Goal: Task Accomplishment & Management: Use online tool/utility

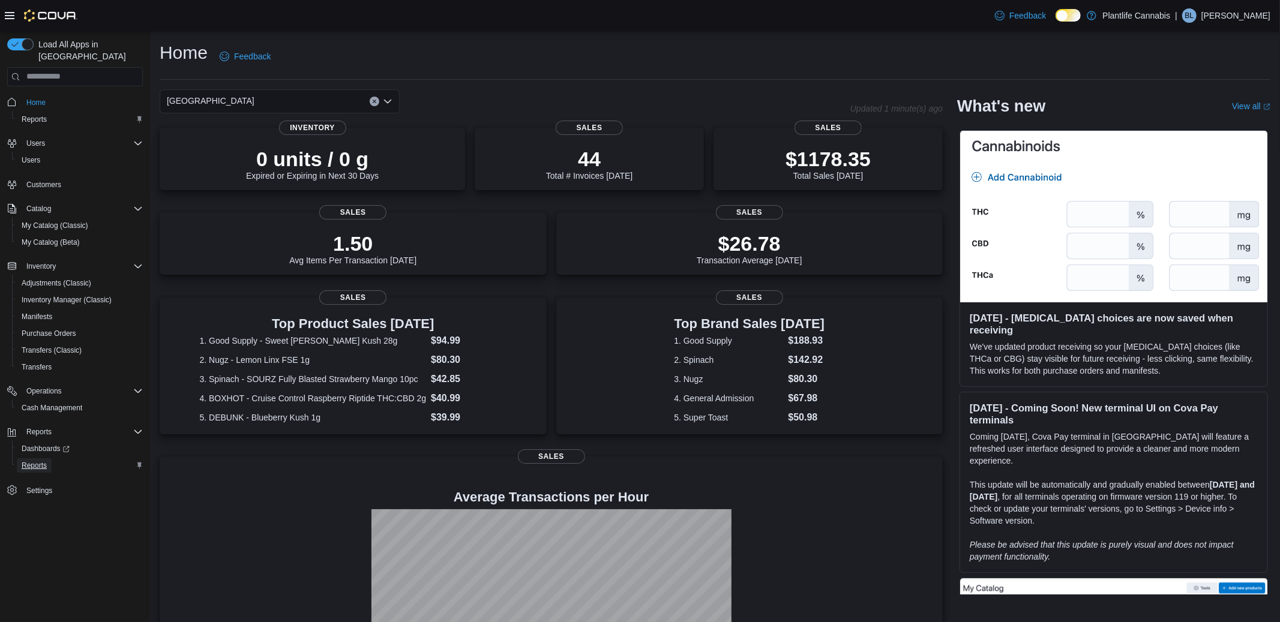
click at [35, 461] on span "Reports" at bounding box center [34, 466] width 25 height 10
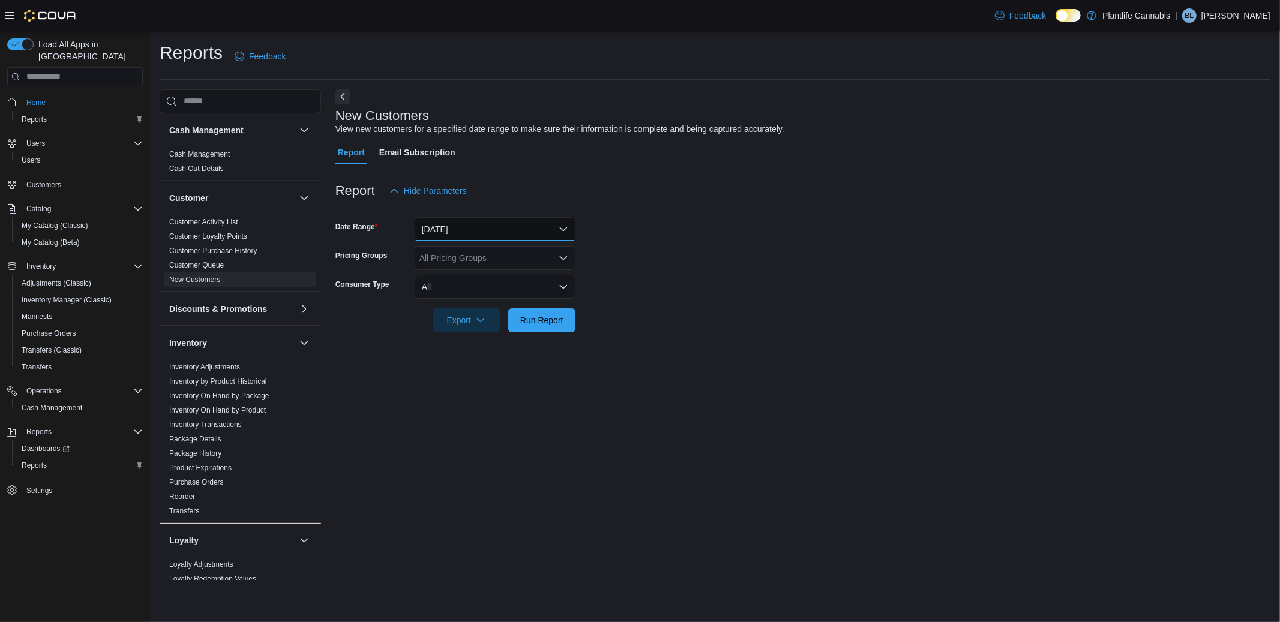
click at [444, 233] on button "[DATE]" at bounding box center [495, 229] width 161 height 24
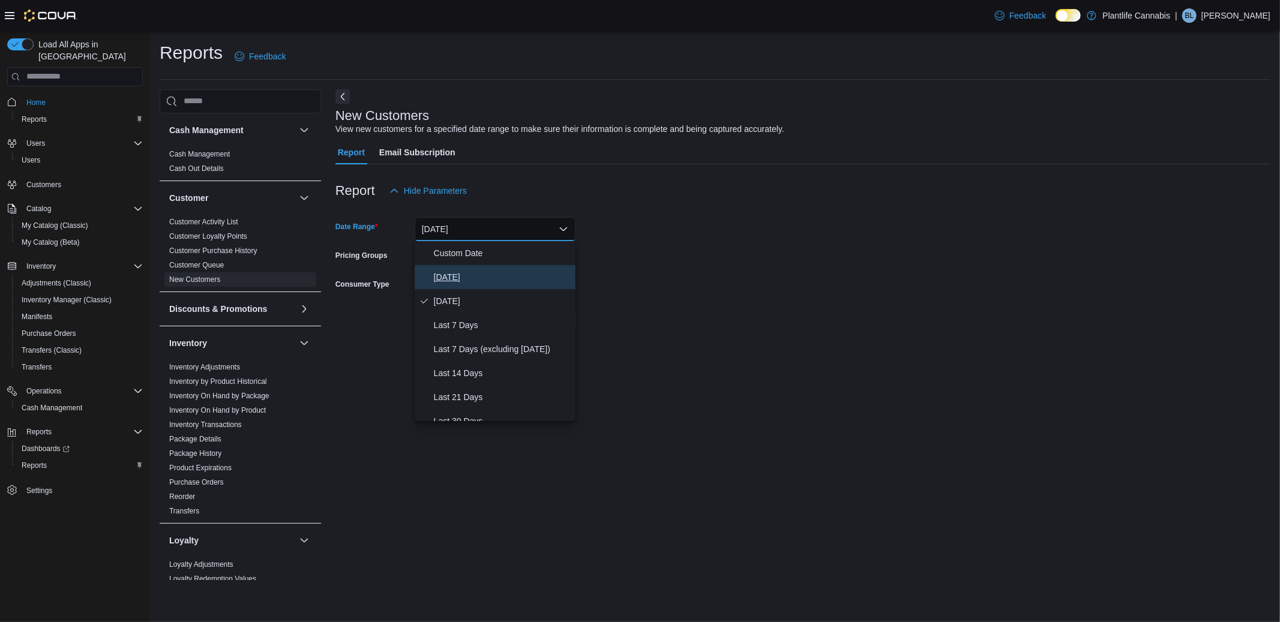
click at [445, 275] on span "[DATE]" at bounding box center [502, 277] width 137 height 14
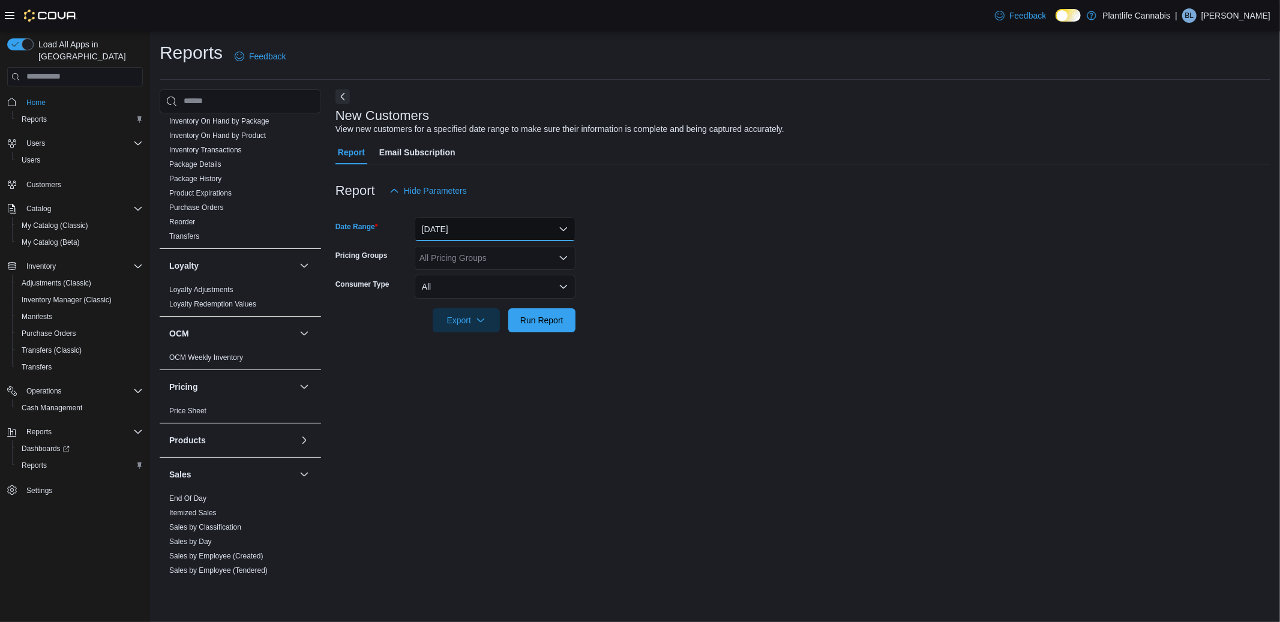
scroll to position [340, 0]
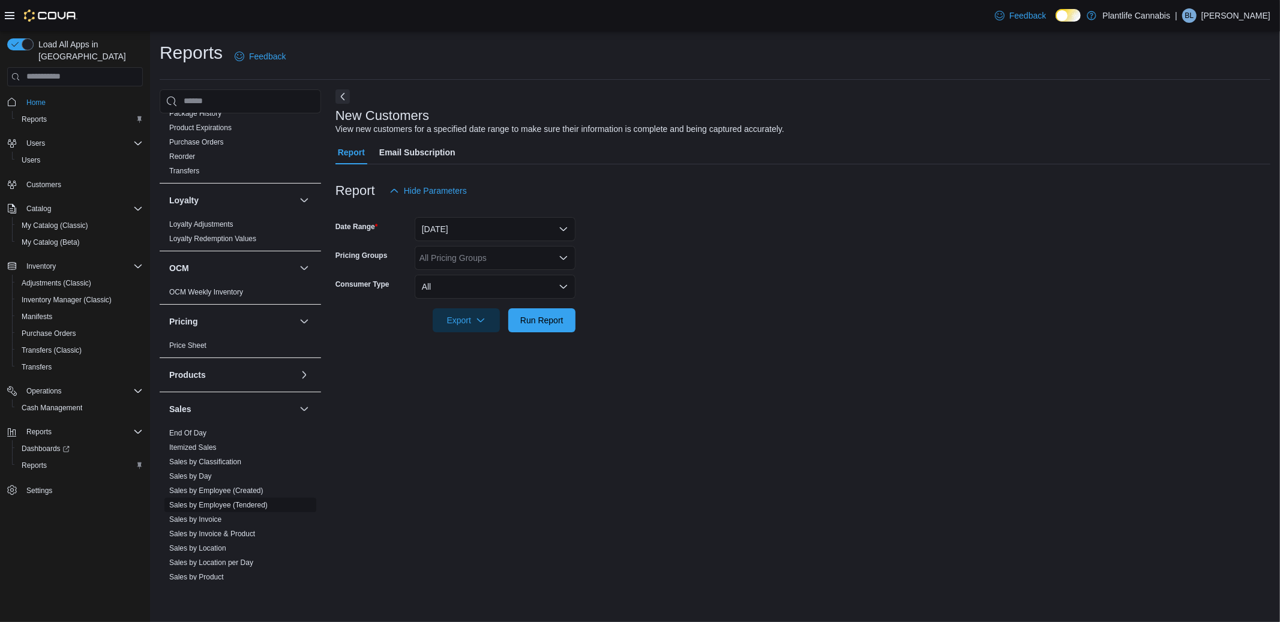
click at [199, 501] on link "Sales by Employee (Tendered)" at bounding box center [218, 505] width 98 height 8
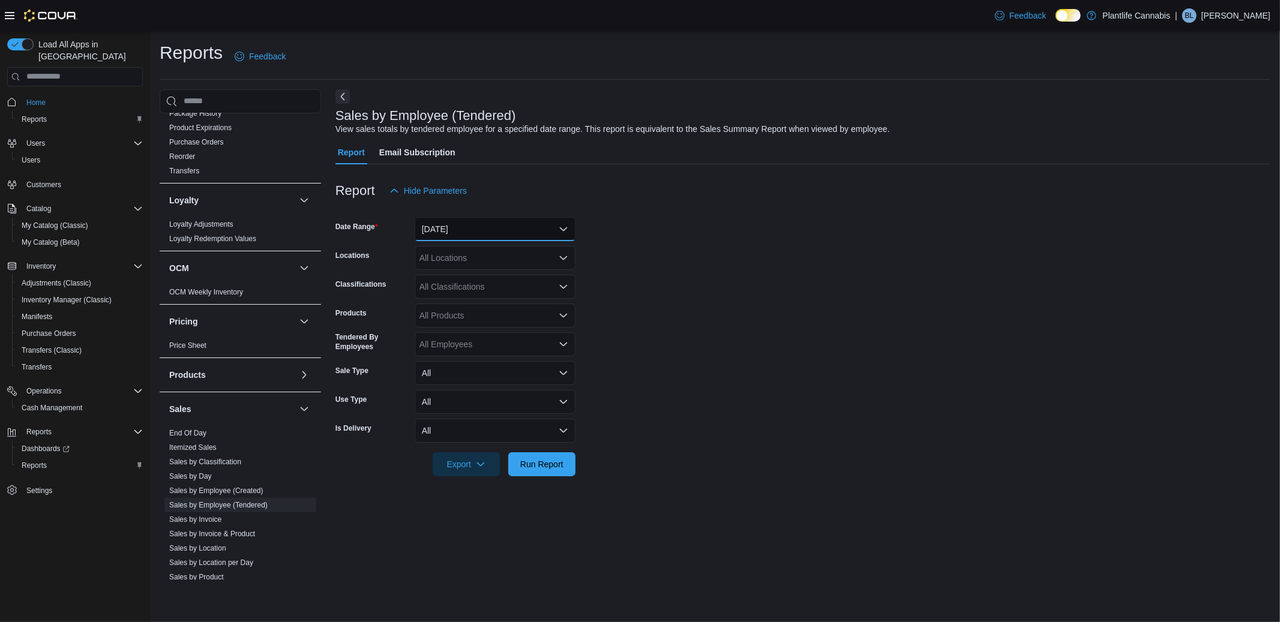
click at [493, 235] on button "[DATE]" at bounding box center [495, 229] width 161 height 24
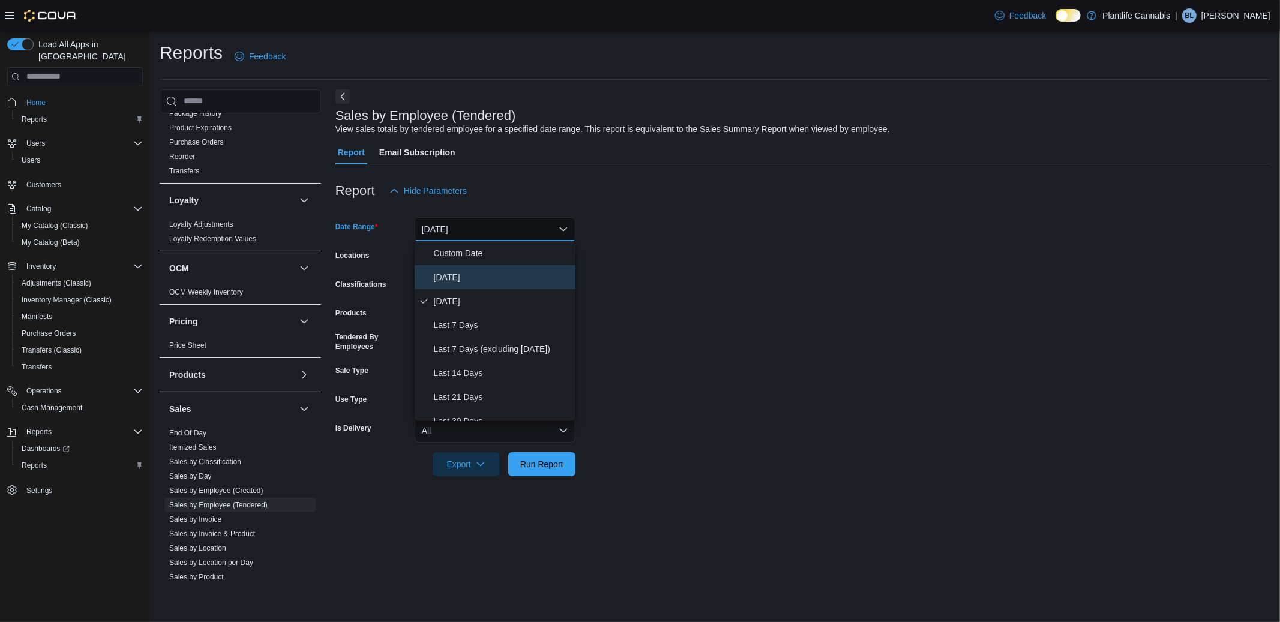
click at [444, 272] on span "[DATE]" at bounding box center [502, 277] width 137 height 14
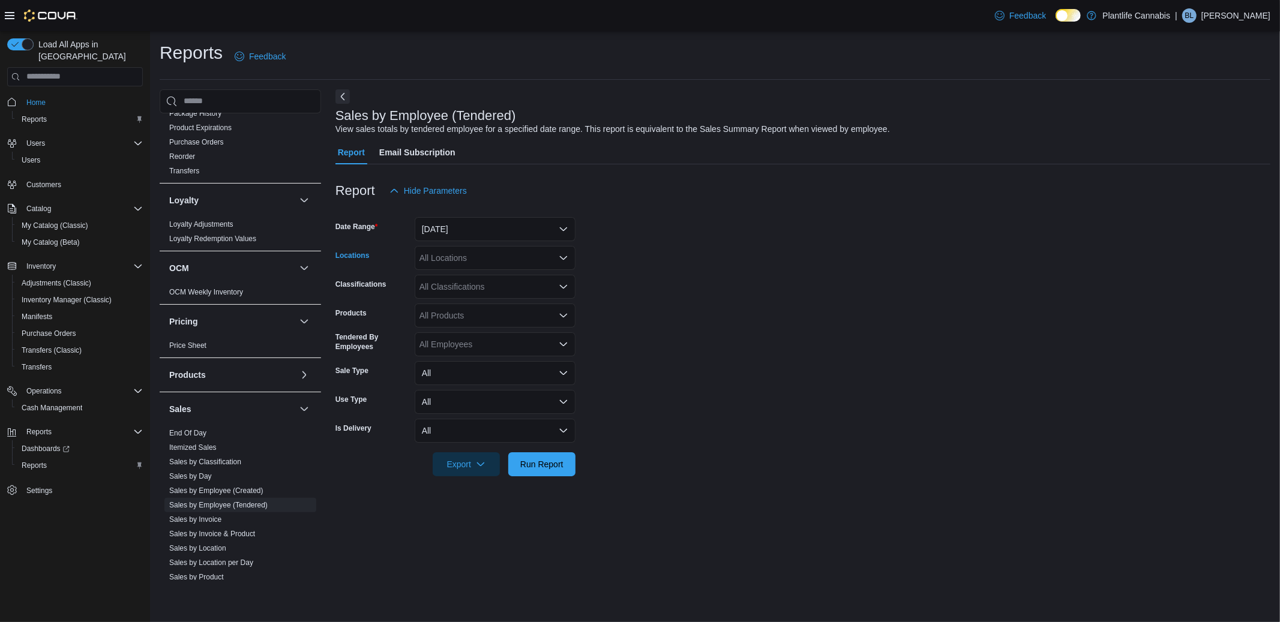
click at [441, 253] on div "All Locations" at bounding box center [495, 258] width 161 height 24
type input "**"
click at [462, 293] on span "[GEOGRAPHIC_DATA]" at bounding box center [491, 296] width 88 height 12
drag, startPoint x: 747, startPoint y: 382, endPoint x: 604, endPoint y: 415, distance: 147.1
click at [745, 382] on form "Date Range [DATE] Locations [GEOGRAPHIC_DATA] - University District Classificat…" at bounding box center [802, 340] width 935 height 274
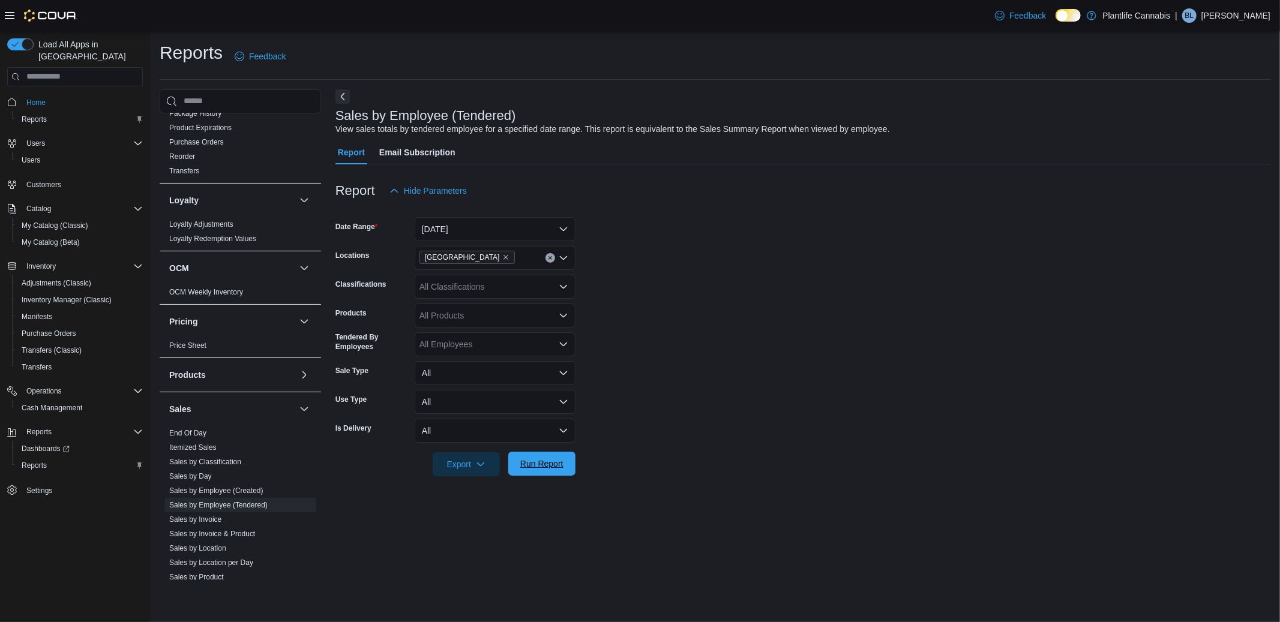
click at [571, 457] on button "Run Report" at bounding box center [541, 464] width 67 height 24
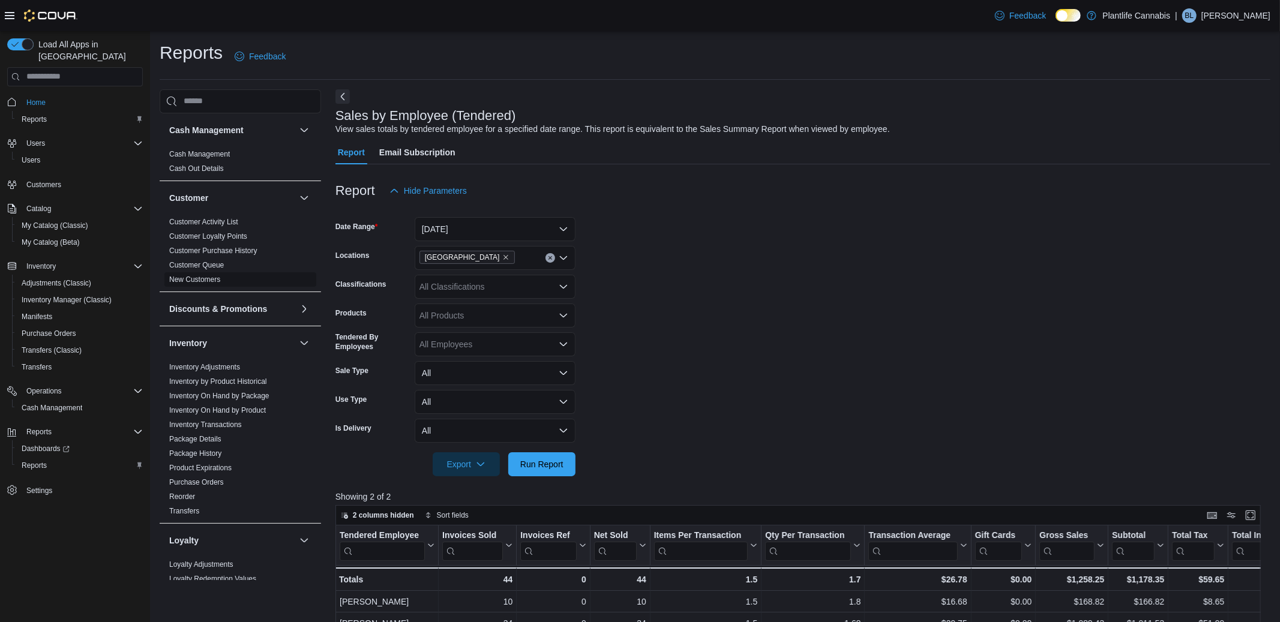
click at [196, 277] on link "New Customers" at bounding box center [194, 279] width 51 height 8
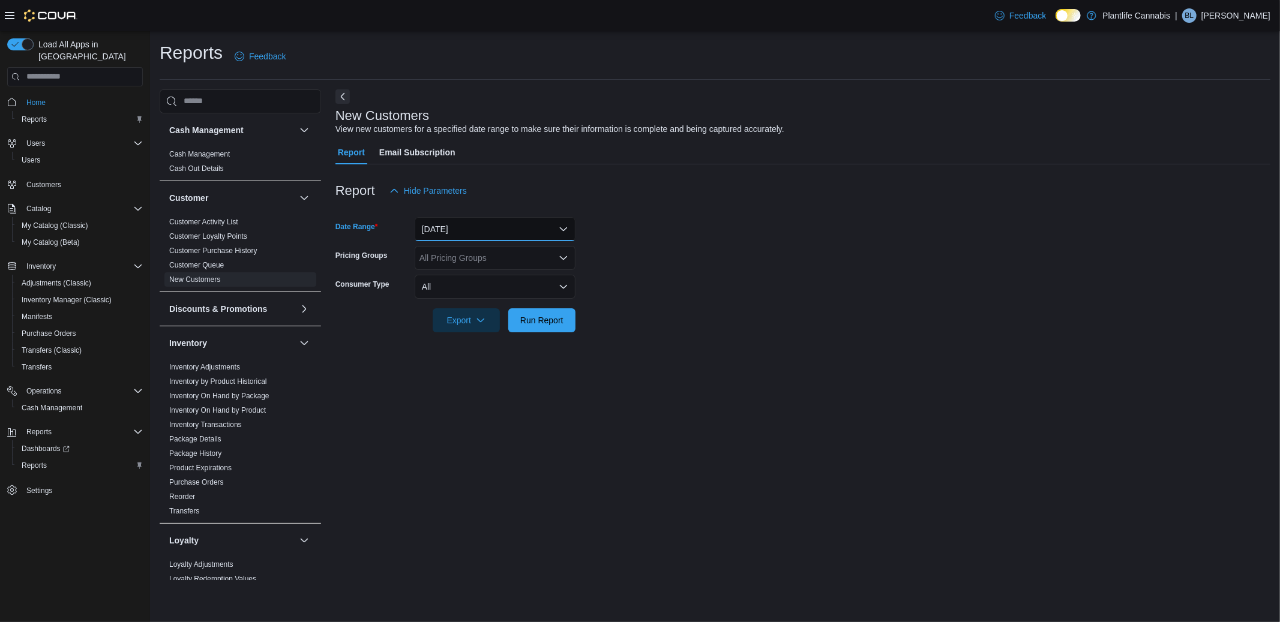
click at [426, 226] on button "[DATE]" at bounding box center [495, 229] width 161 height 24
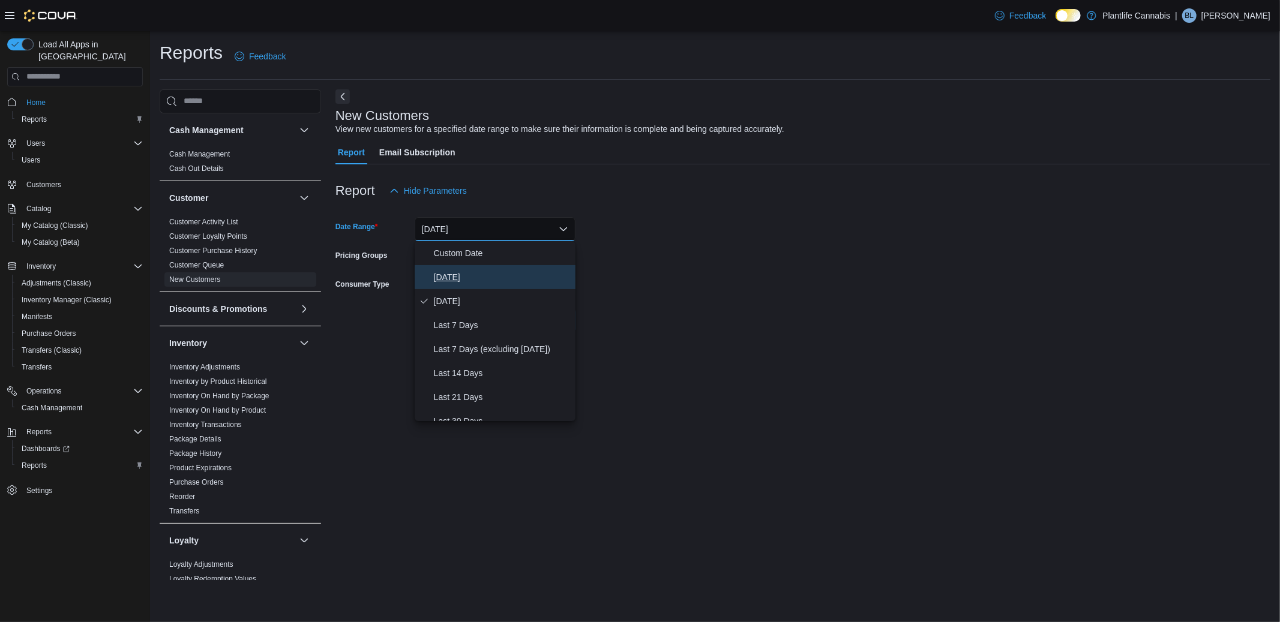
click at [443, 273] on span "[DATE]" at bounding box center [502, 277] width 137 height 14
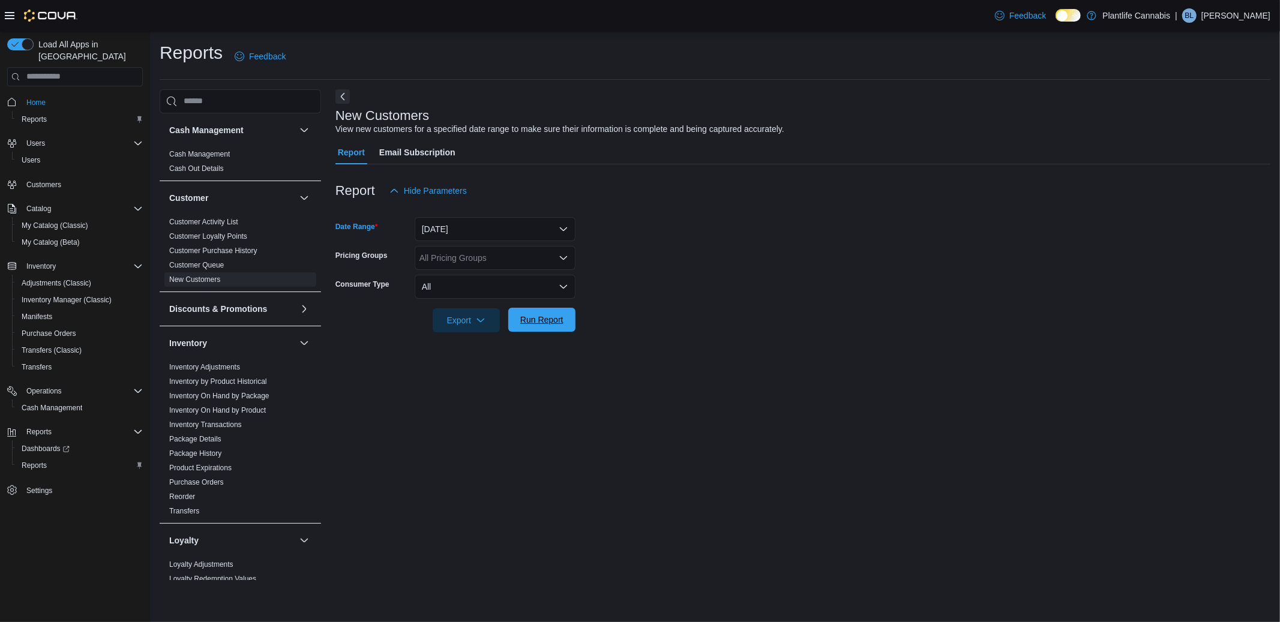
click at [545, 324] on span "Run Report" at bounding box center [541, 320] width 43 height 12
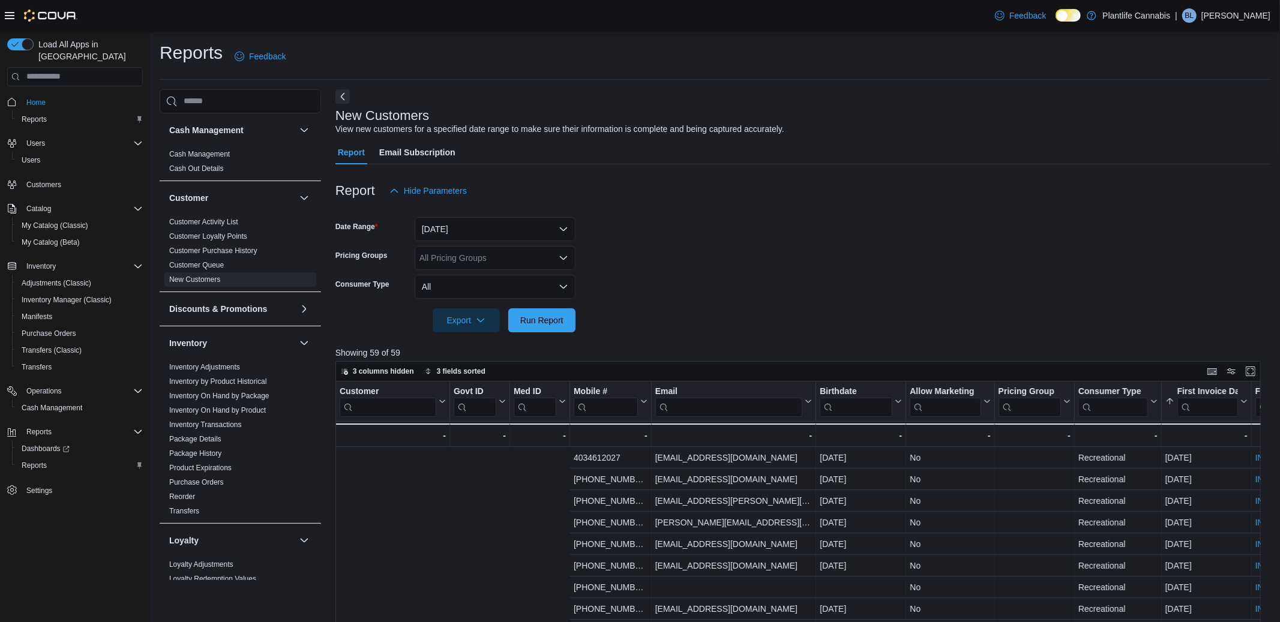
scroll to position [0, 477]
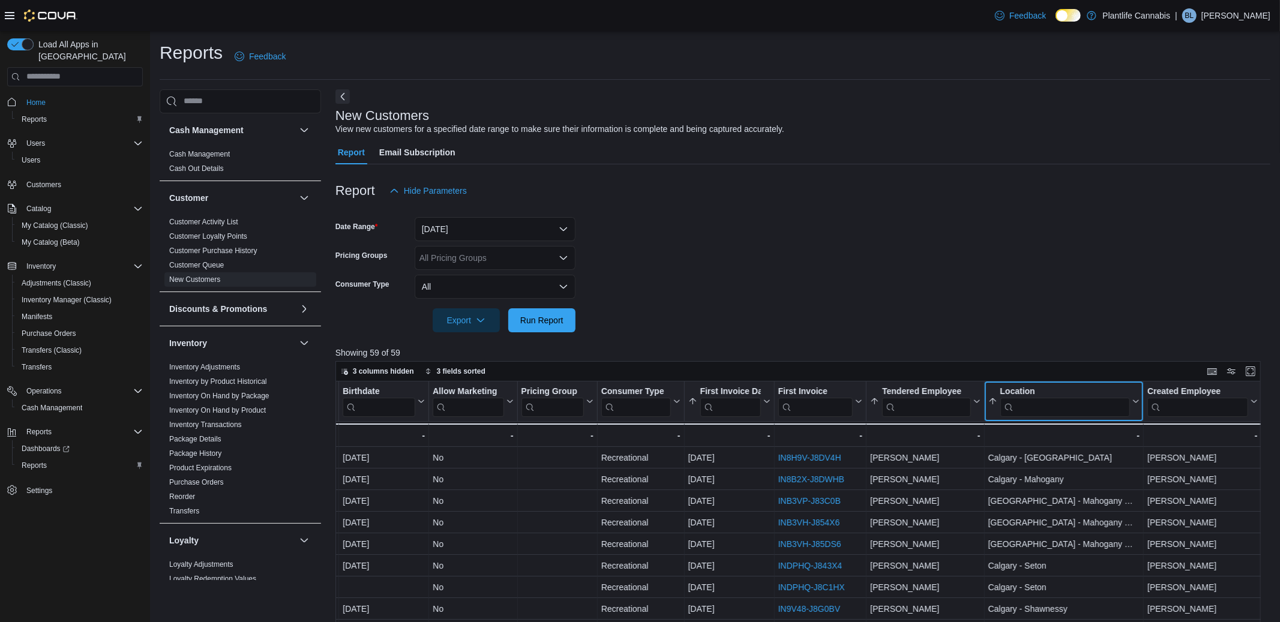
click at [1043, 406] on input "search" at bounding box center [1065, 406] width 130 height 19
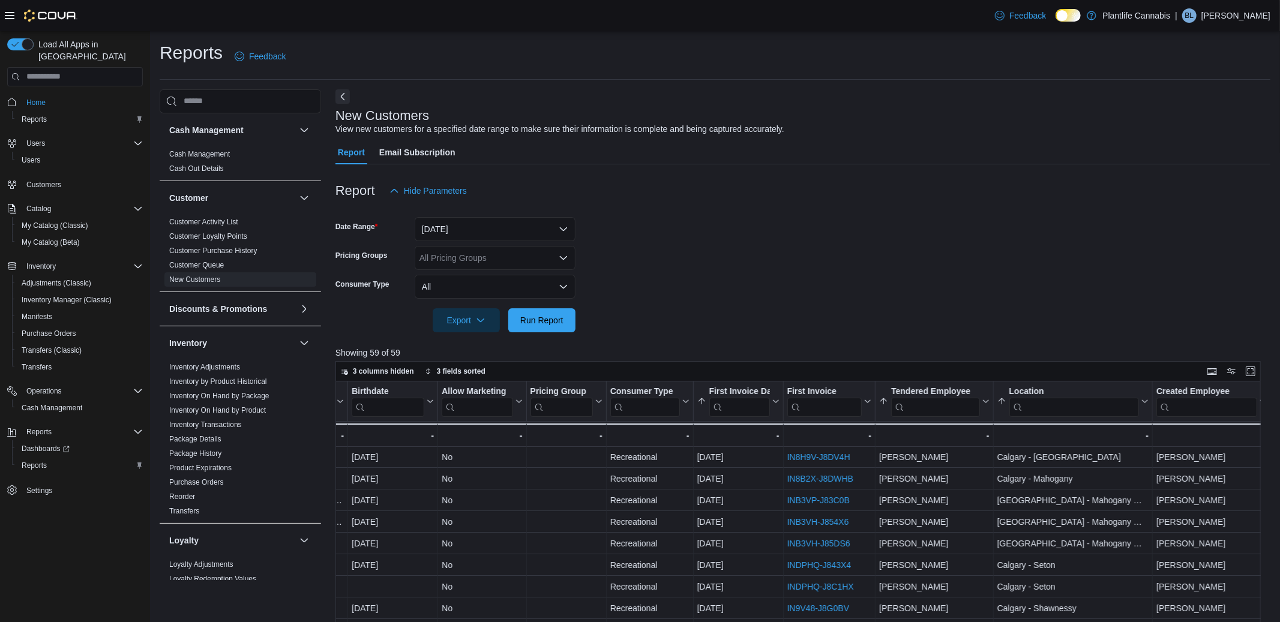
click at [1041, 409] on div "Customer Click to view column header actions Govt ID Click to view column heade…" at bounding box center [798, 610] width 926 height 456
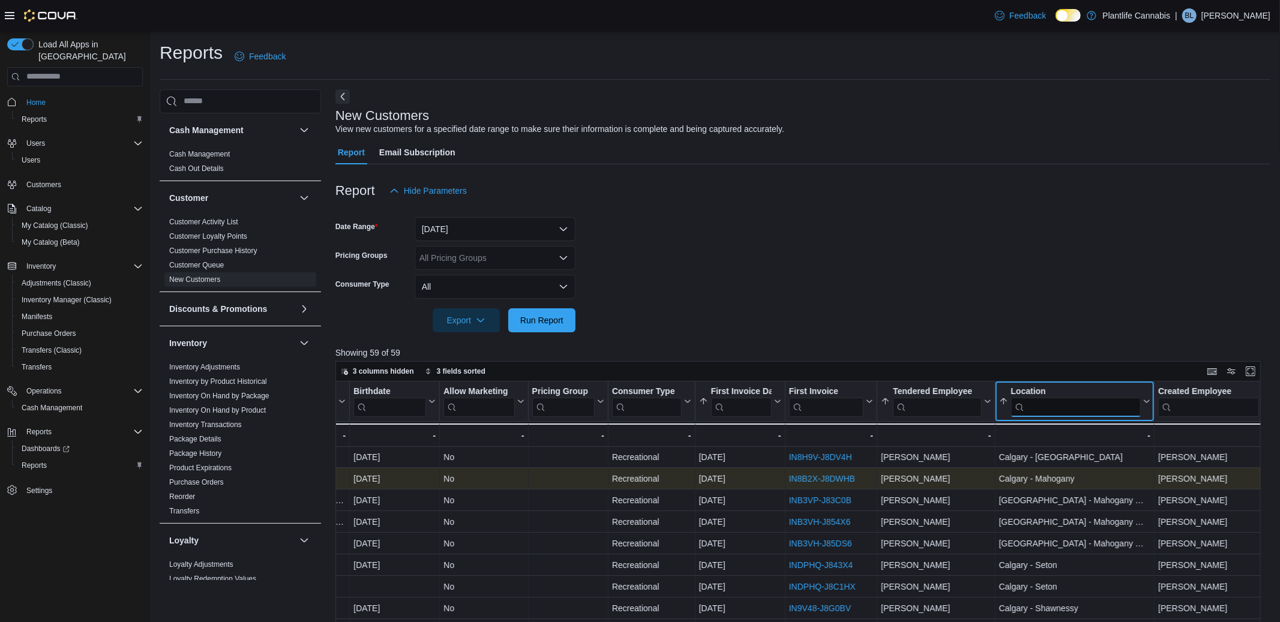
drag, startPoint x: 1053, startPoint y: 408, endPoint x: 1054, endPoint y: 484, distance: 76.2
click at [1055, 477] on div "Calgary - Mahogany" at bounding box center [1075, 479] width 152 height 14
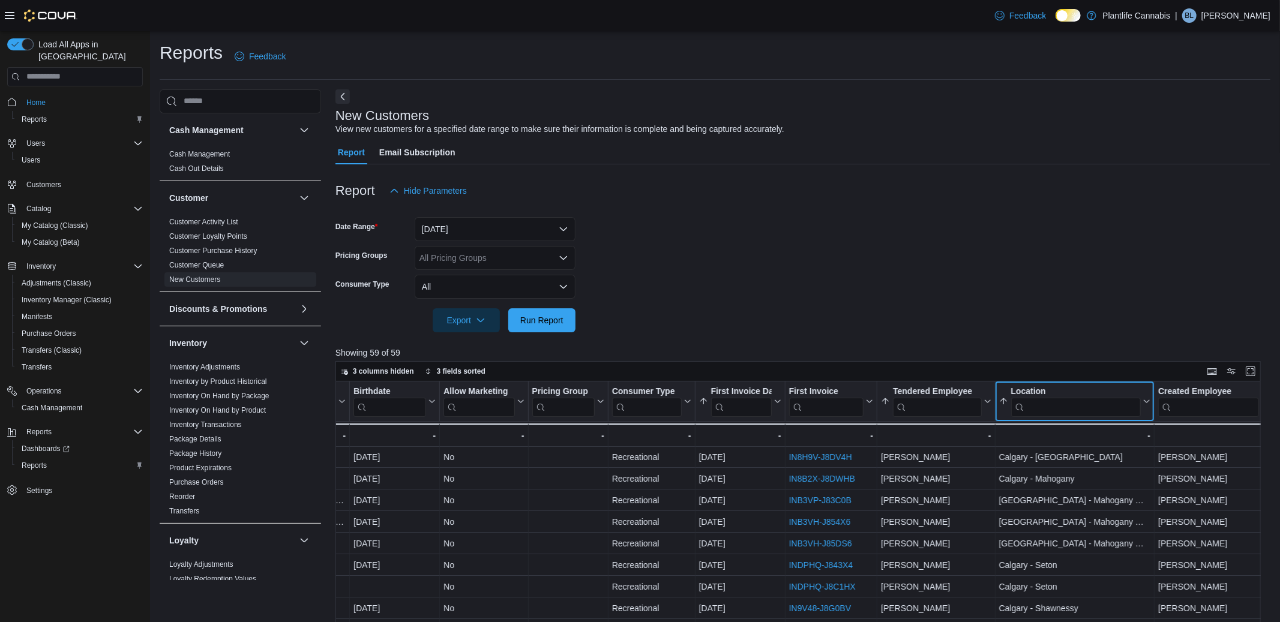
click at [1049, 414] on input "search" at bounding box center [1076, 406] width 130 height 19
click at [1041, 408] on input "search" at bounding box center [1078, 406] width 130 height 19
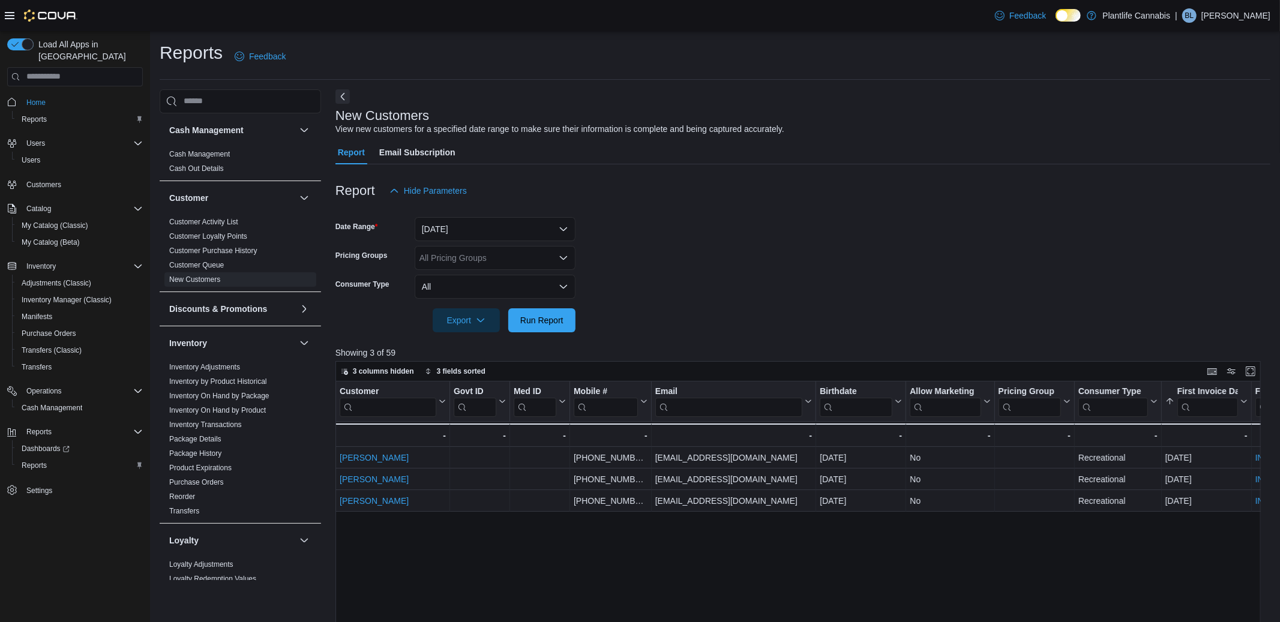
type input "***"
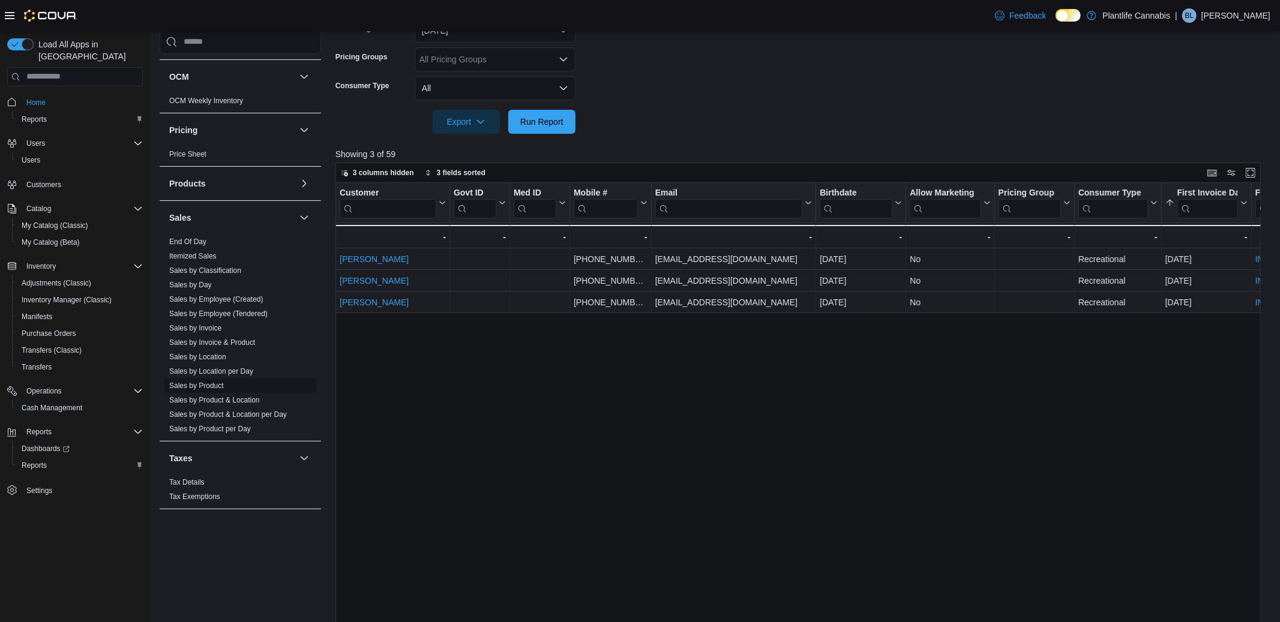
scroll to position [246, 0]
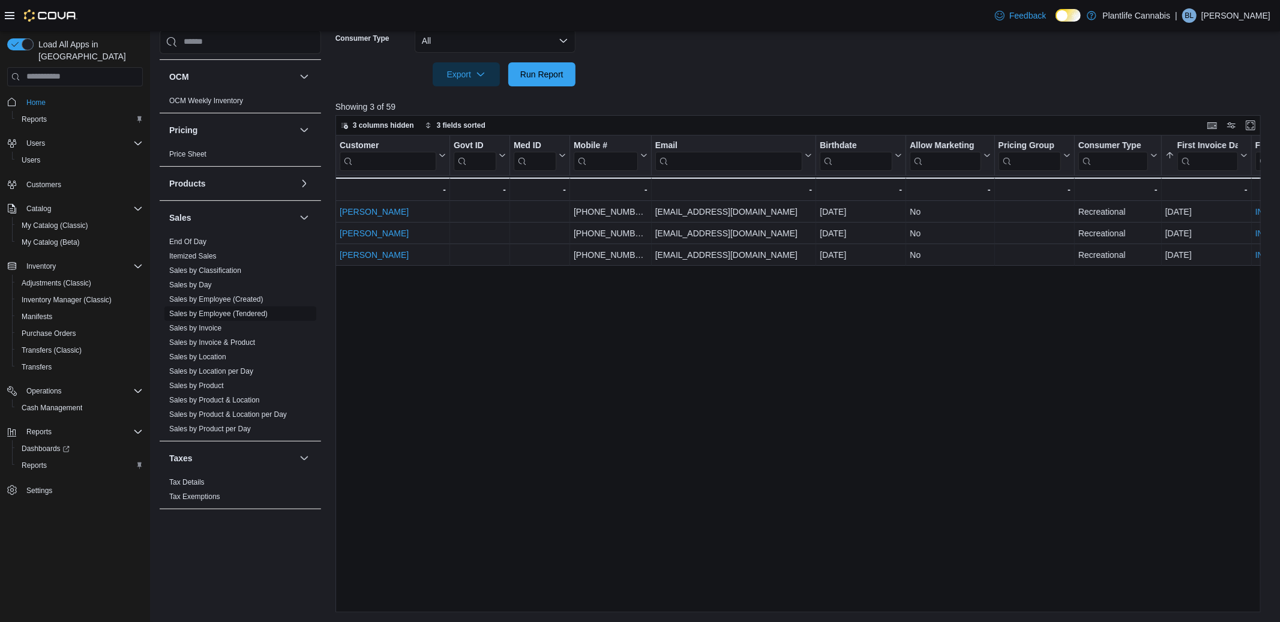
click at [208, 311] on link "Sales by Employee (Tendered)" at bounding box center [218, 314] width 98 height 8
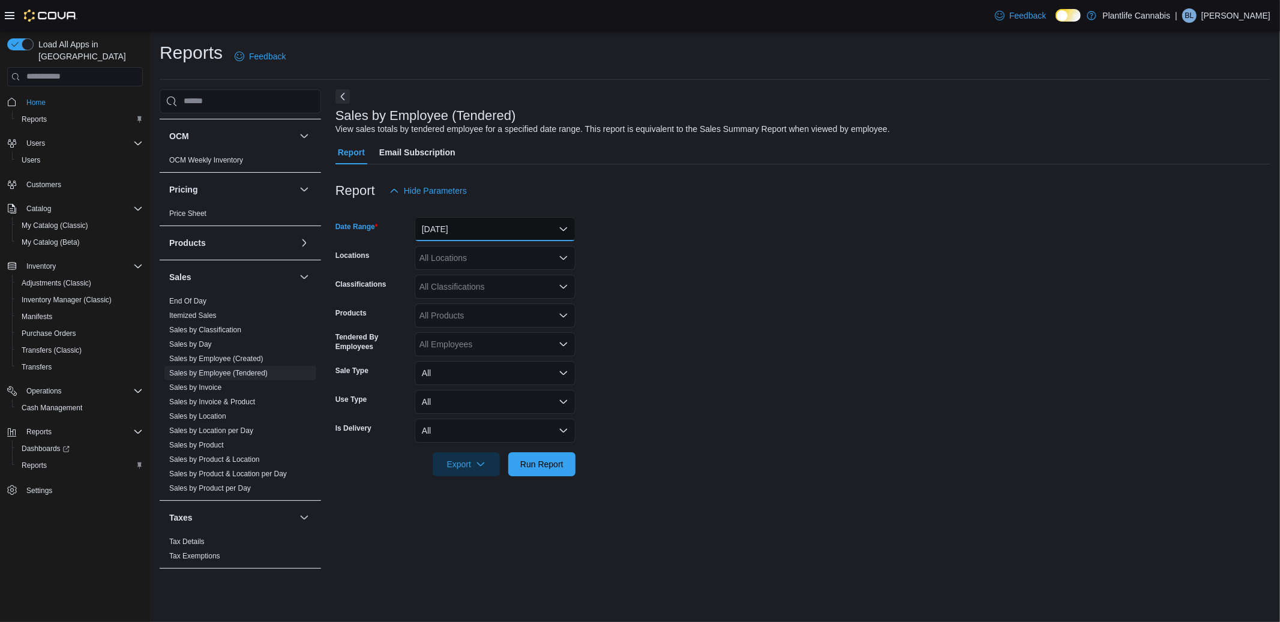
click at [470, 230] on button "[DATE]" at bounding box center [495, 229] width 161 height 24
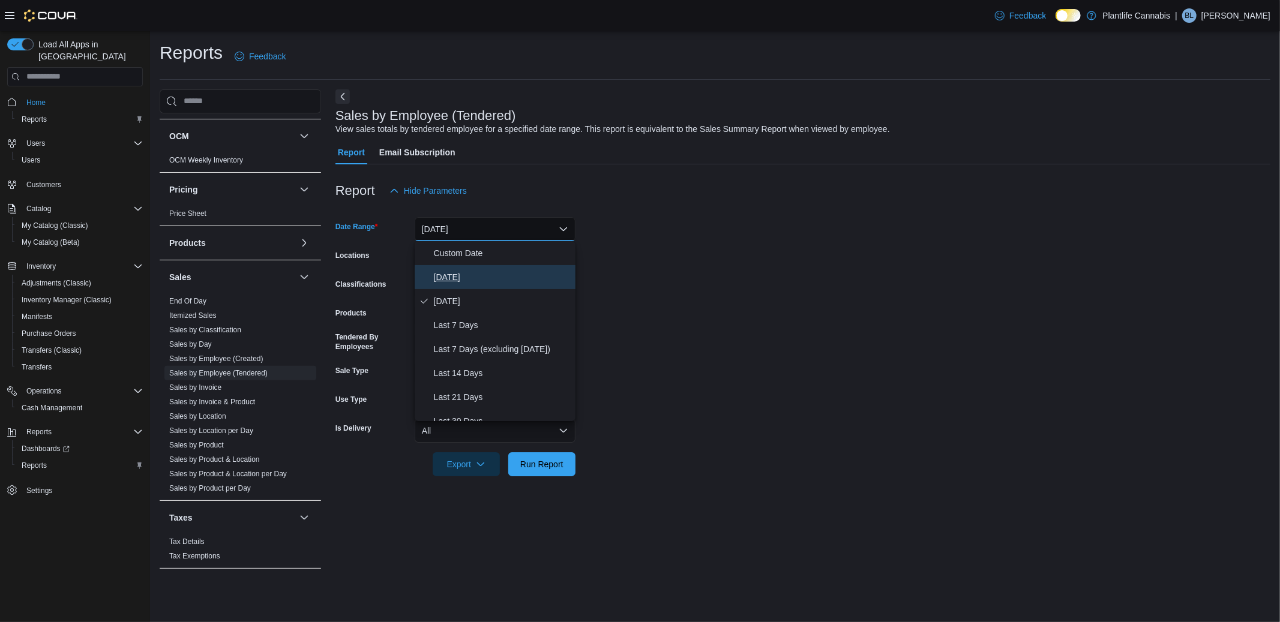
click at [444, 275] on span "[DATE]" at bounding box center [502, 277] width 137 height 14
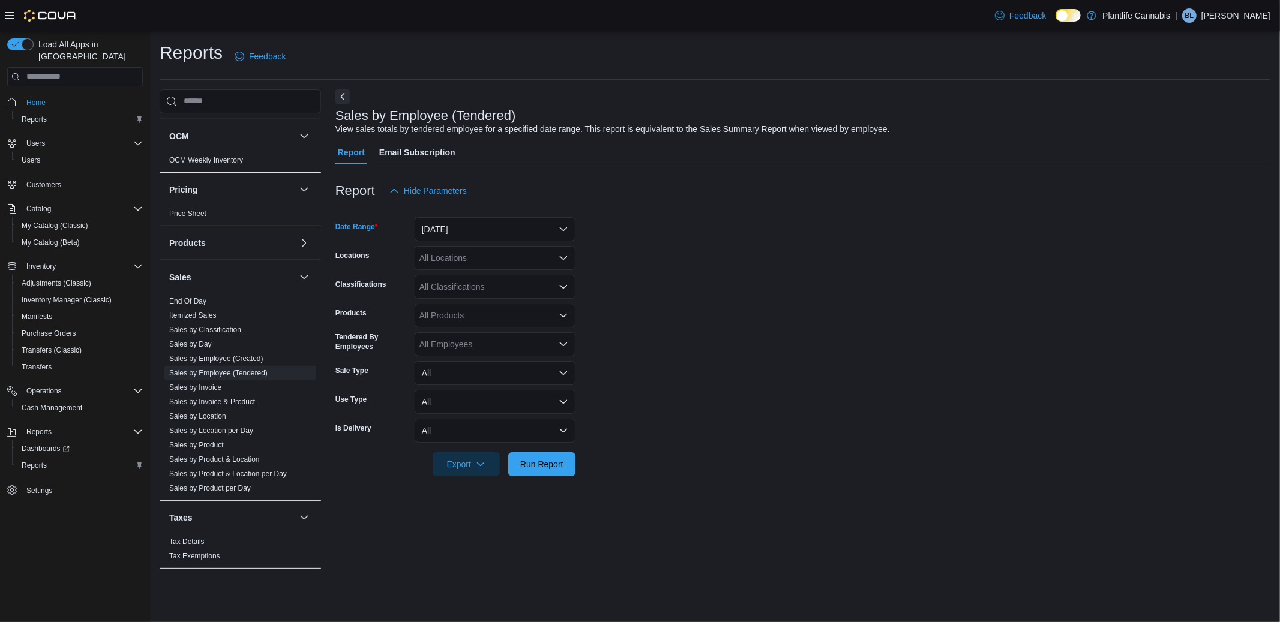
click at [438, 251] on div "All Locations" at bounding box center [495, 258] width 161 height 24
type input "***"
click at [489, 273] on span "[GEOGRAPHIC_DATA]" at bounding box center [491, 278] width 88 height 12
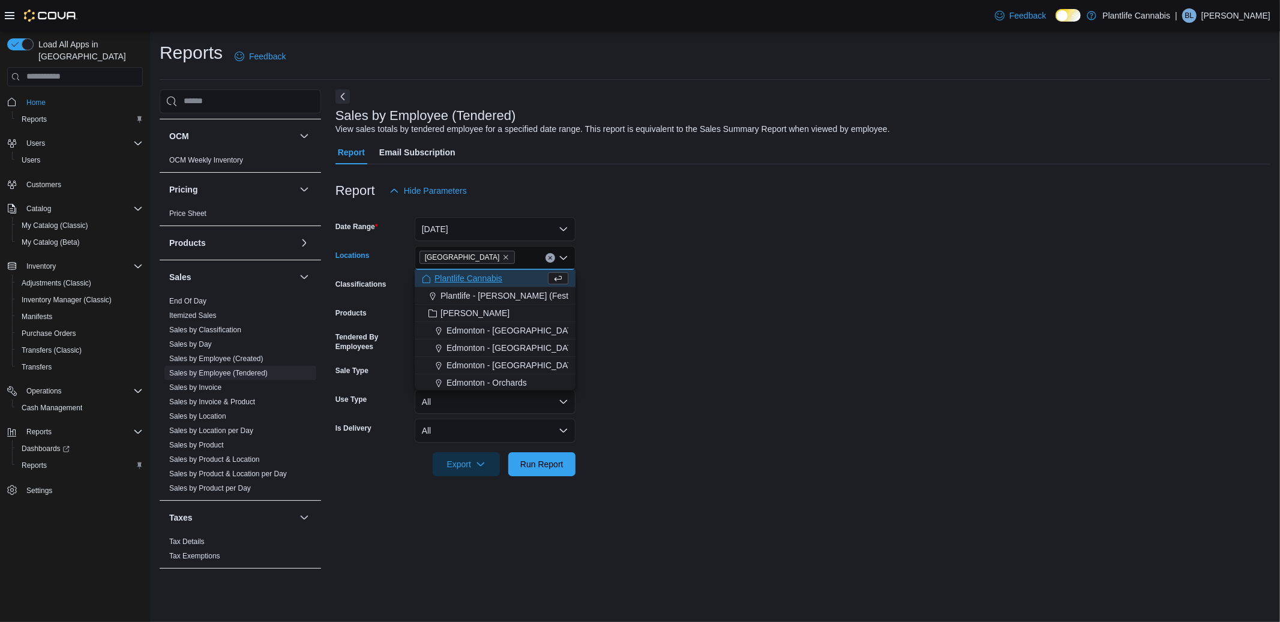
click at [702, 311] on form "Date Range [DATE] Locations [GEOGRAPHIC_DATA] - [GEOGRAPHIC_DATA] Combo box. Se…" at bounding box center [802, 340] width 935 height 274
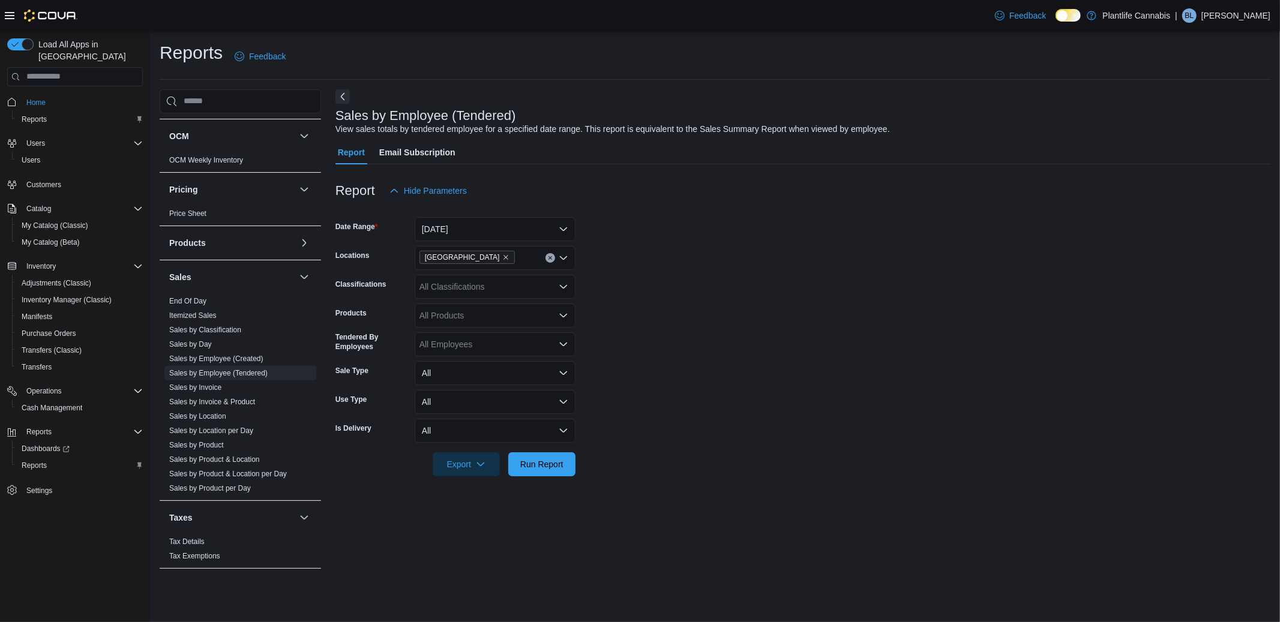
click at [576, 464] on form "Date Range [DATE] Locations [GEOGRAPHIC_DATA] - University District Classificat…" at bounding box center [802, 340] width 935 height 274
click at [567, 465] on span "Run Report" at bounding box center [542, 464] width 53 height 24
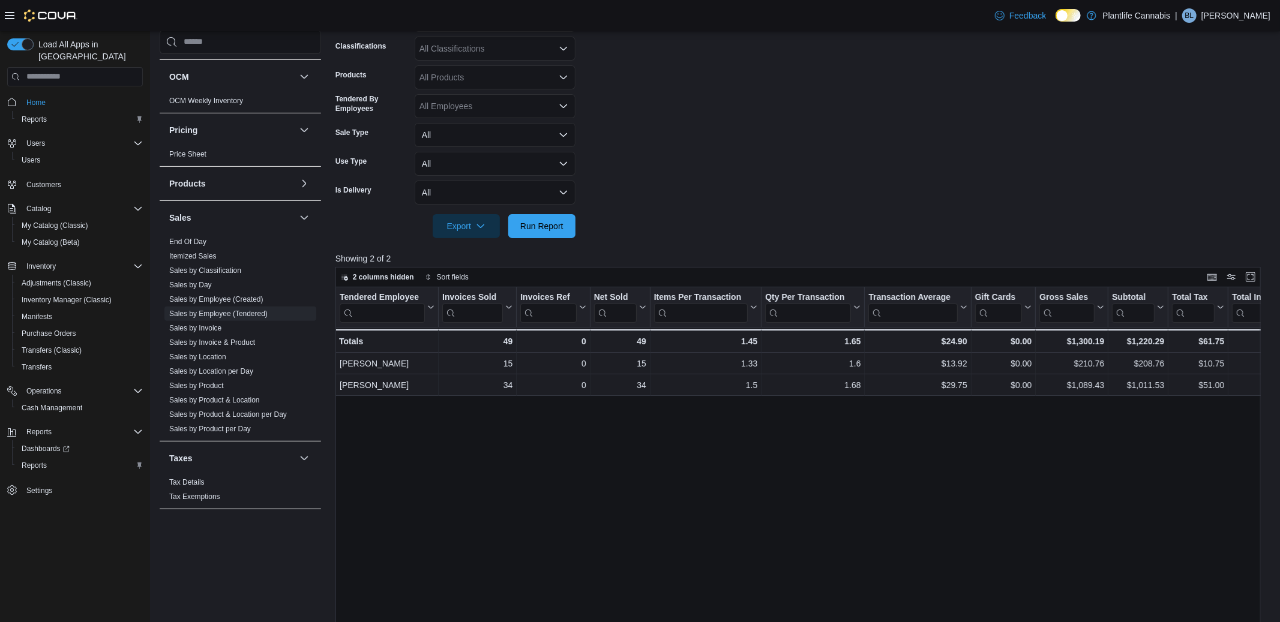
scroll to position [268, 0]
